Goal: Information Seeking & Learning: Find specific fact

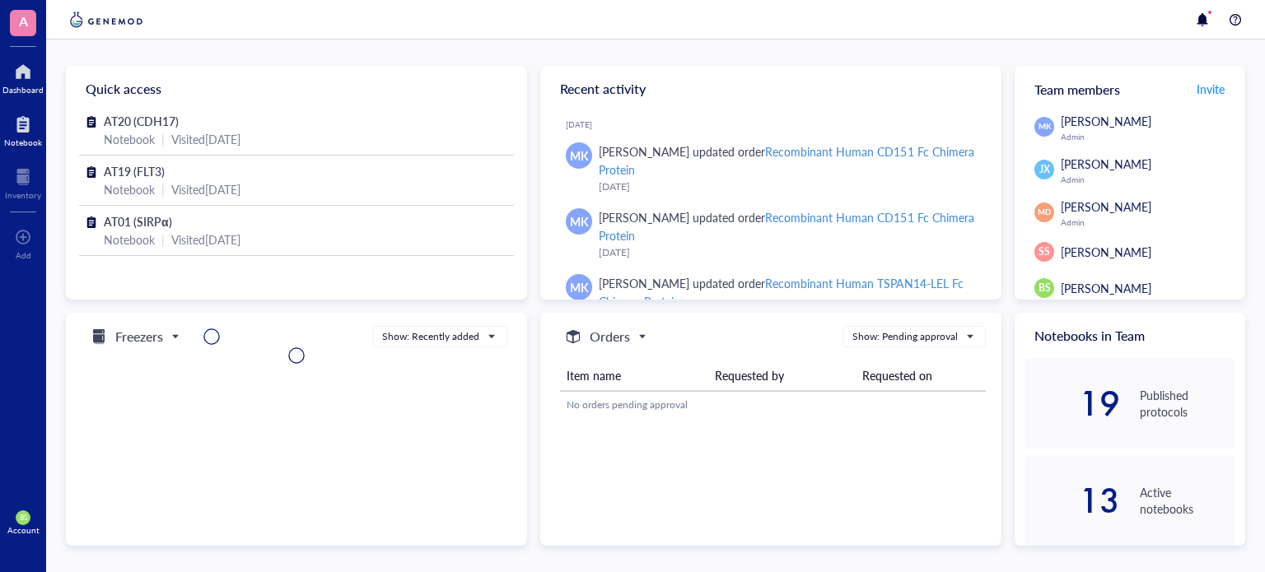
click at [27, 131] on div at bounding box center [23, 124] width 38 height 26
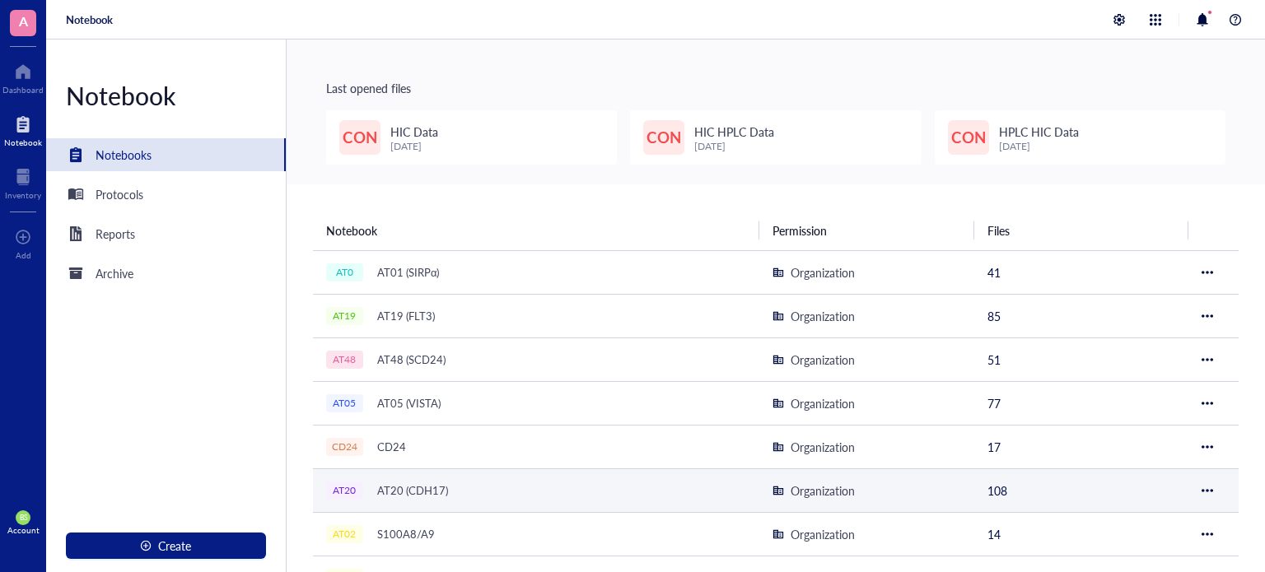
click at [449, 486] on div "AT20 (CDH17)" at bounding box center [413, 490] width 86 height 23
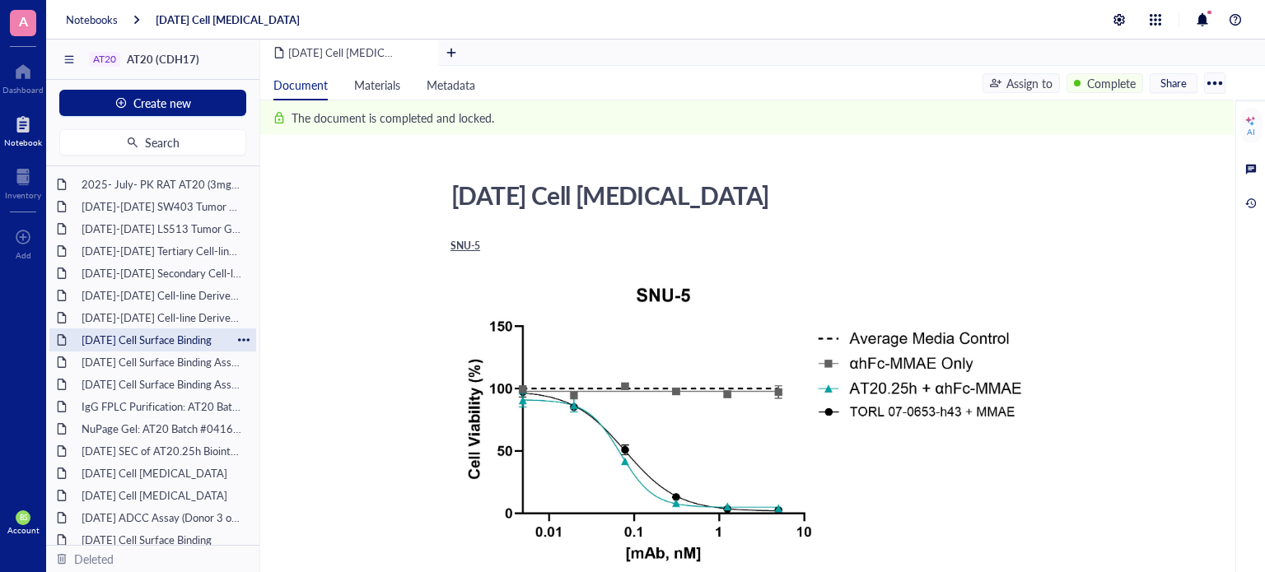
click at [148, 345] on div "[DATE] Cell Surface Binding" at bounding box center [152, 339] width 157 height 23
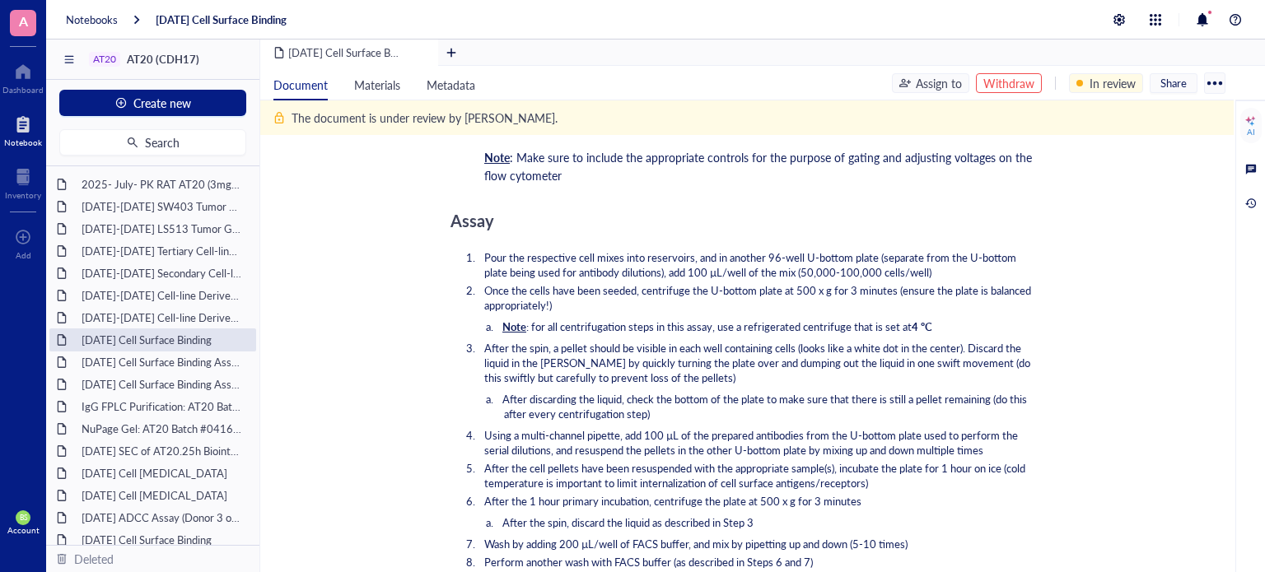
scroll to position [1873, 0]
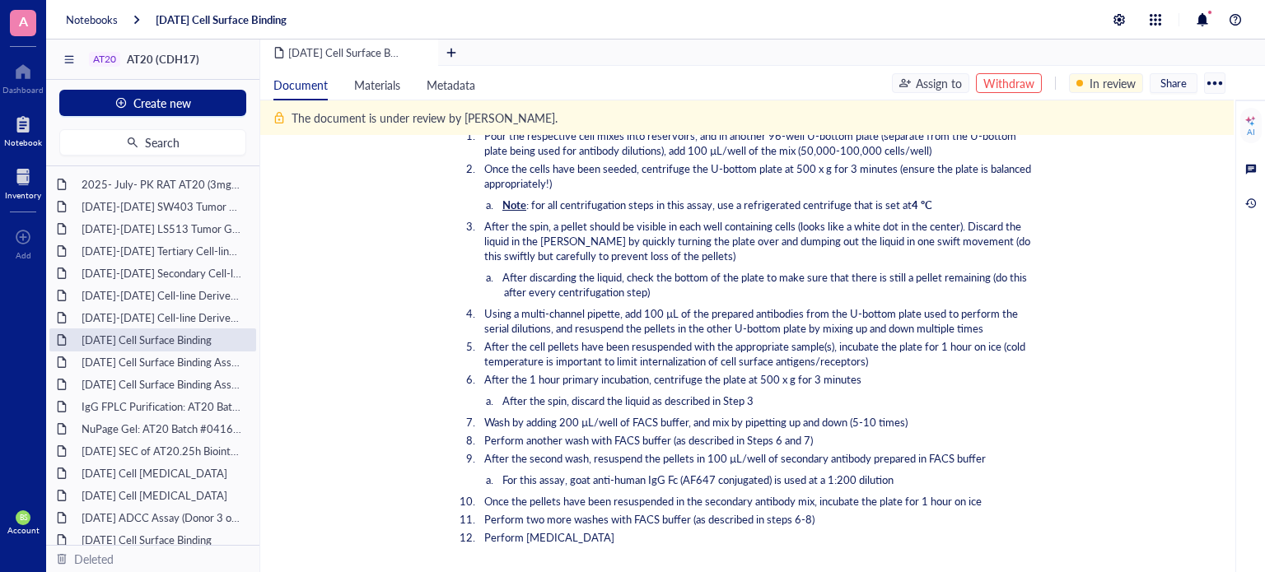
click at [0, 194] on div "Inventory" at bounding box center [23, 182] width 46 height 46
click at [12, 186] on div at bounding box center [23, 177] width 36 height 26
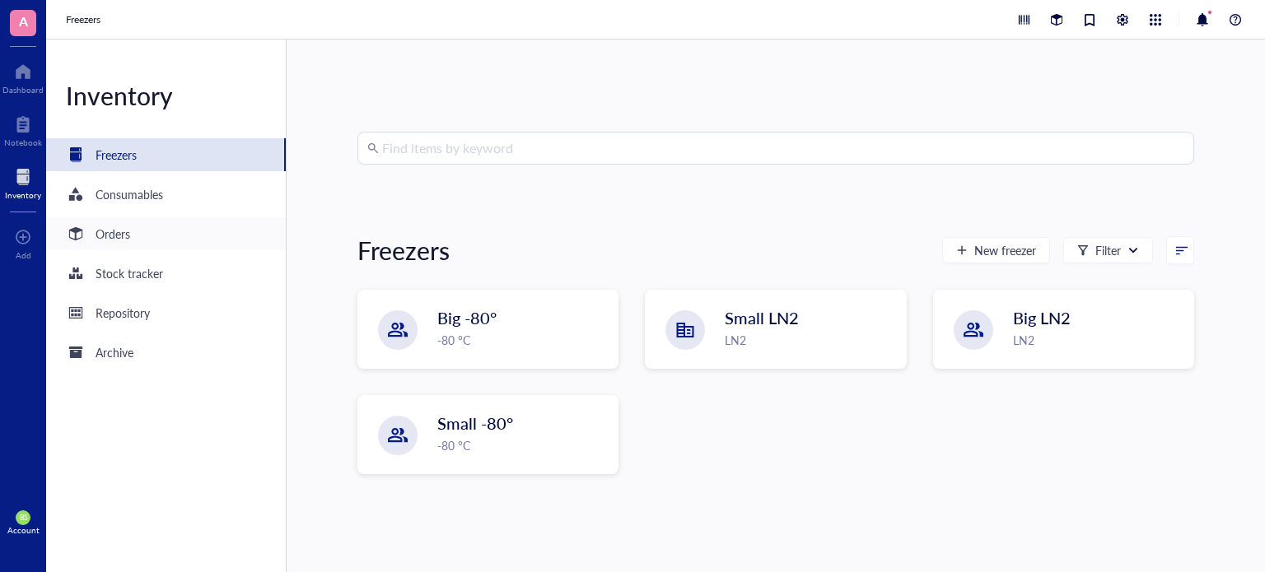
click at [107, 229] on div "Orders" at bounding box center [113, 234] width 35 height 18
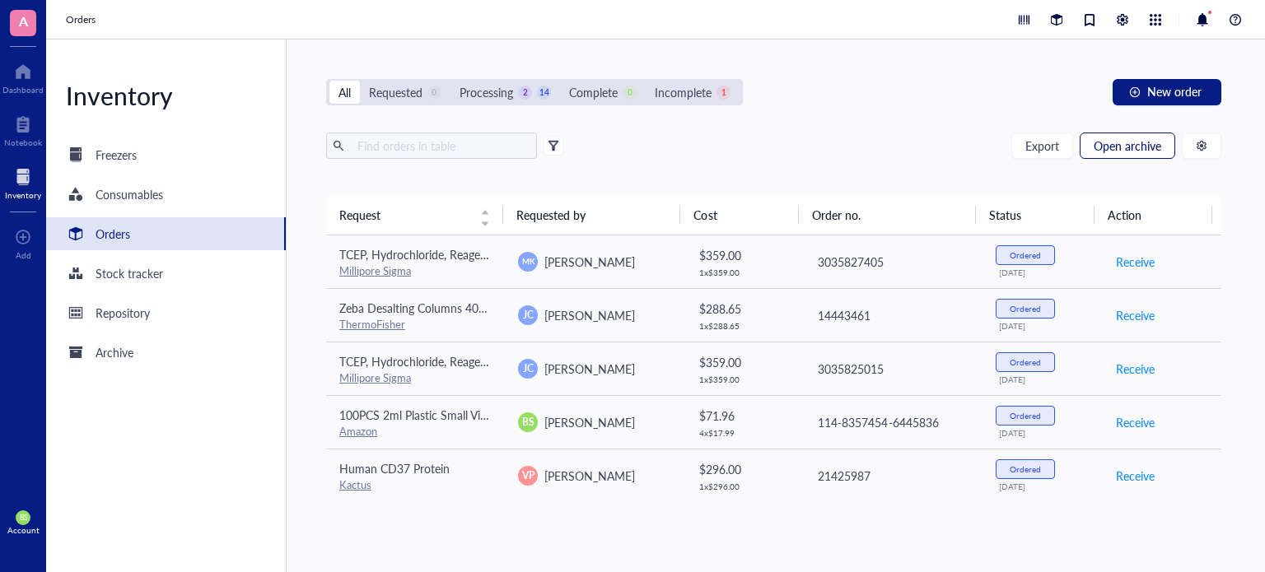
click at [1113, 147] on span "Open archive" at bounding box center [1127, 145] width 68 height 13
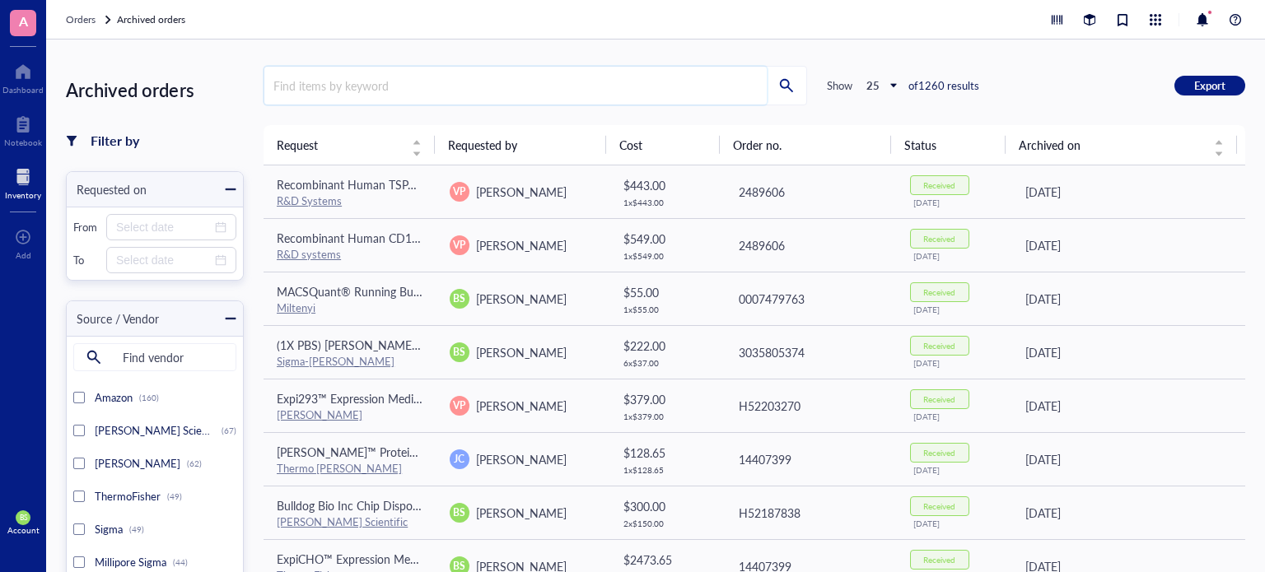
click at [434, 86] on input "search" at bounding box center [515, 86] width 502 height 38
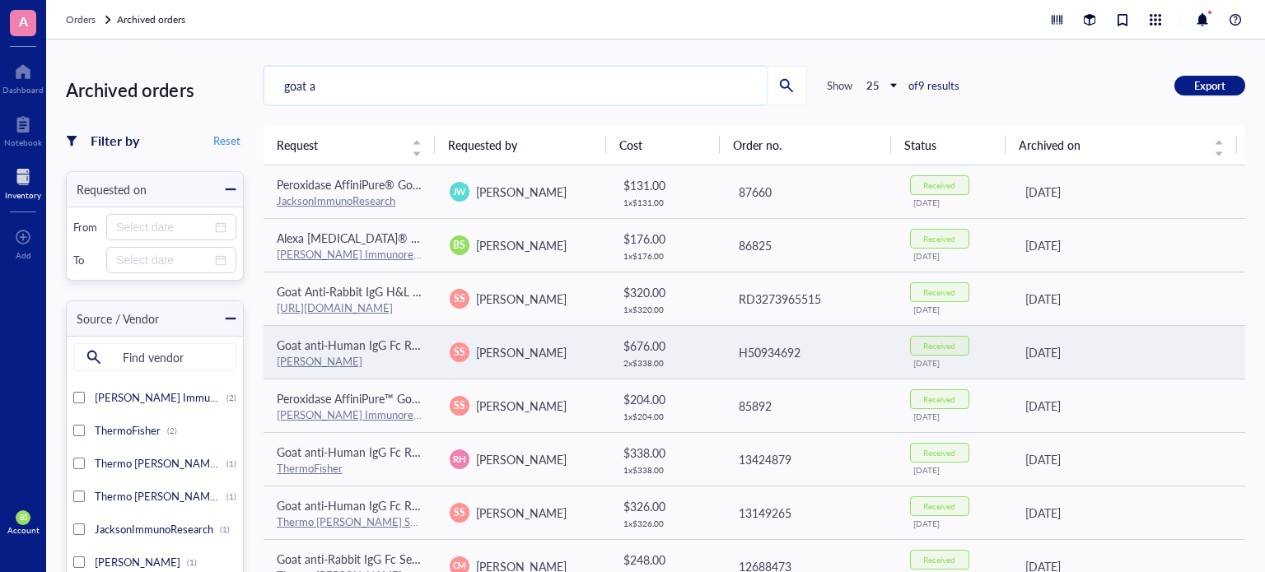
type input "goat a"
click at [369, 332] on td "Goat anti-Human IgG Fc Recombinant Secondary Antibody, Alexa [MEDICAL_DATA]™ 64…" at bounding box center [349, 352] width 173 height 54
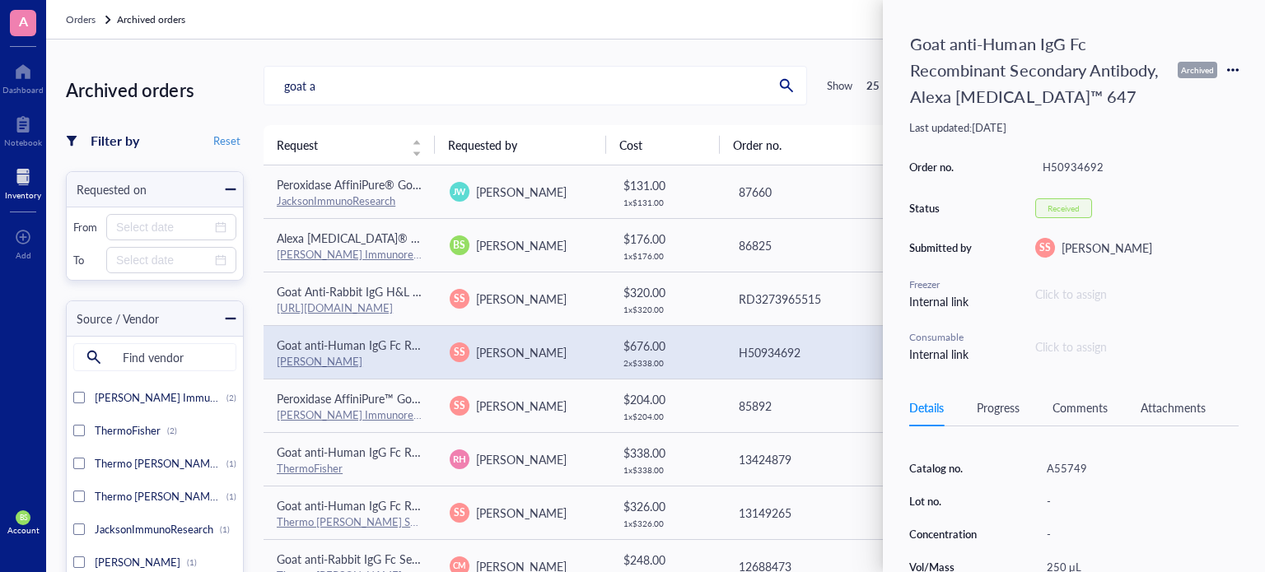
scroll to position [273, 0]
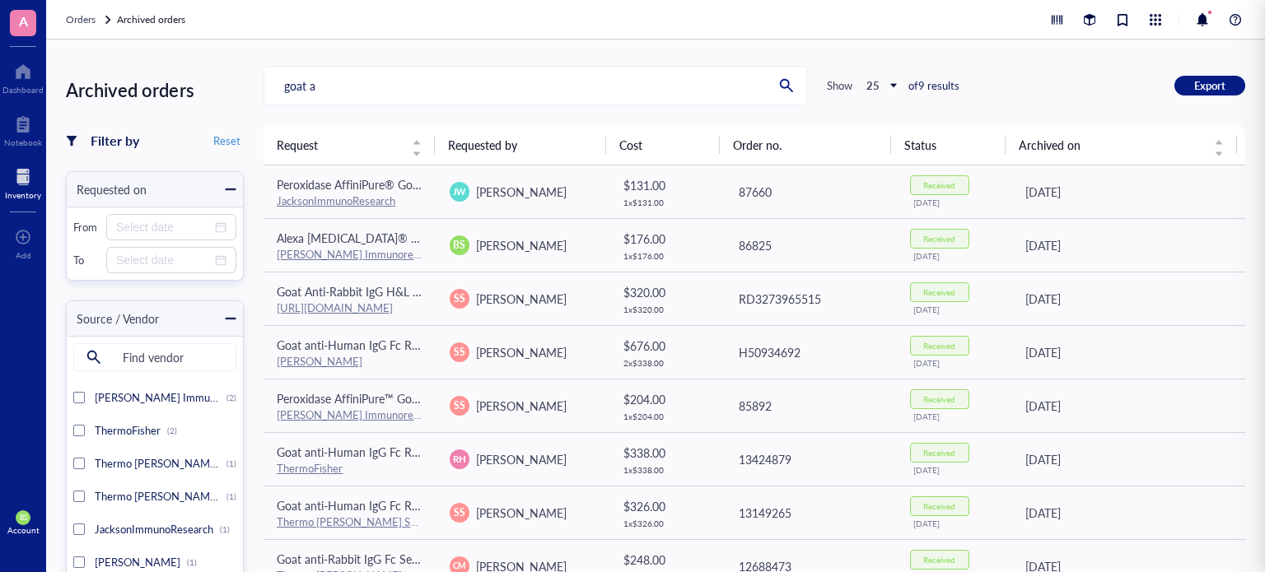
click at [717, 32] on div "Orders Archived orders" at bounding box center [655, 20] width 1218 height 40
